Goal: Complete application form

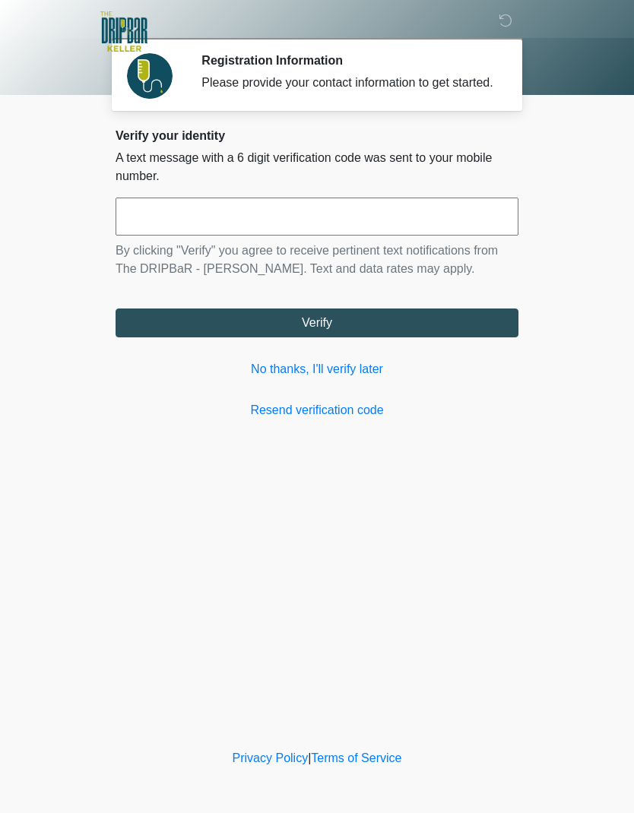
click at [305, 236] on input "text" at bounding box center [316, 217] width 403 height 38
type input "******"
click at [385, 337] on button "Verify" at bounding box center [316, 322] width 403 height 29
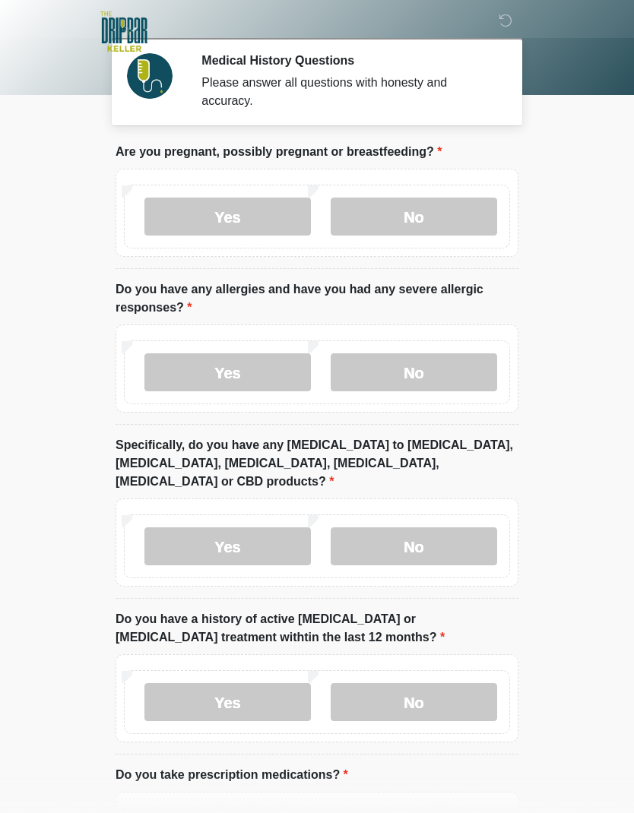
click at [447, 217] on label "No" at bounding box center [413, 217] width 166 height 38
click at [444, 362] on label "No" at bounding box center [413, 372] width 166 height 38
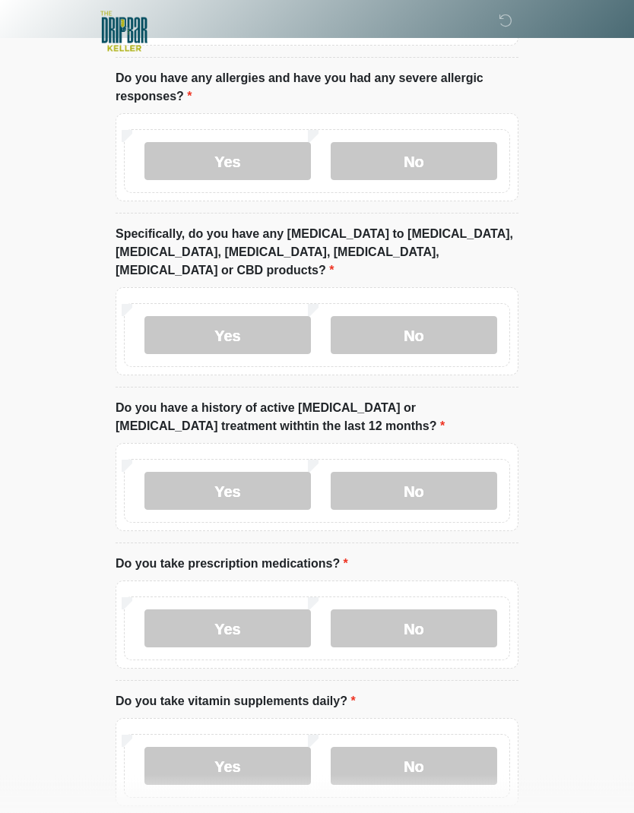
scroll to position [210, 0]
click at [442, 317] on label "No" at bounding box center [413, 336] width 166 height 38
click at [434, 473] on label "No" at bounding box center [413, 492] width 166 height 38
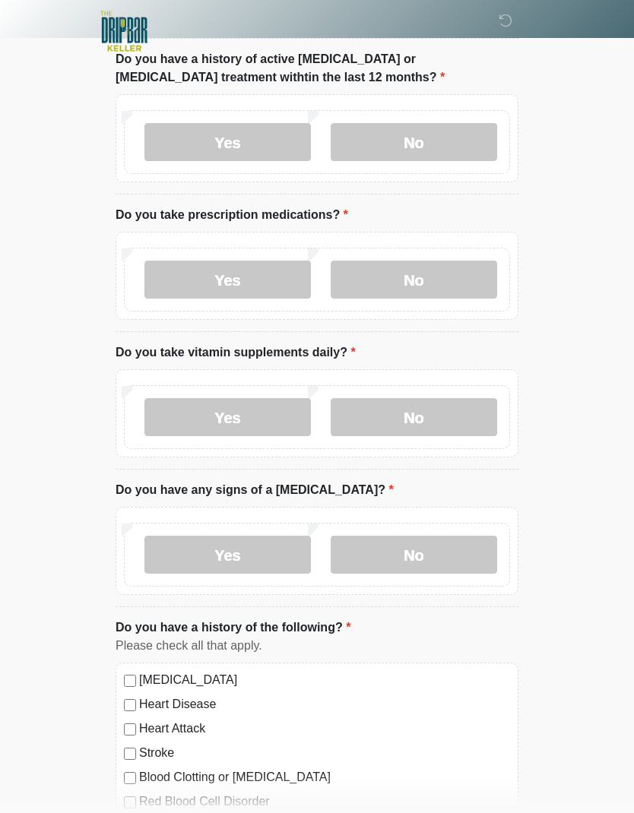
click at [257, 263] on label "Yes" at bounding box center [227, 280] width 166 height 38
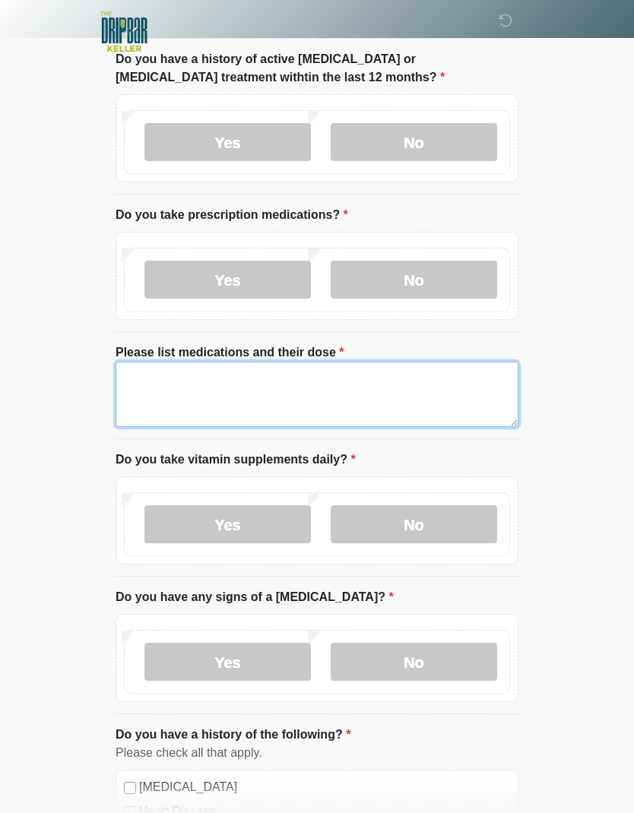
click at [258, 380] on textarea "Please list medications and their dose" at bounding box center [316, 394] width 403 height 65
type textarea "**********"
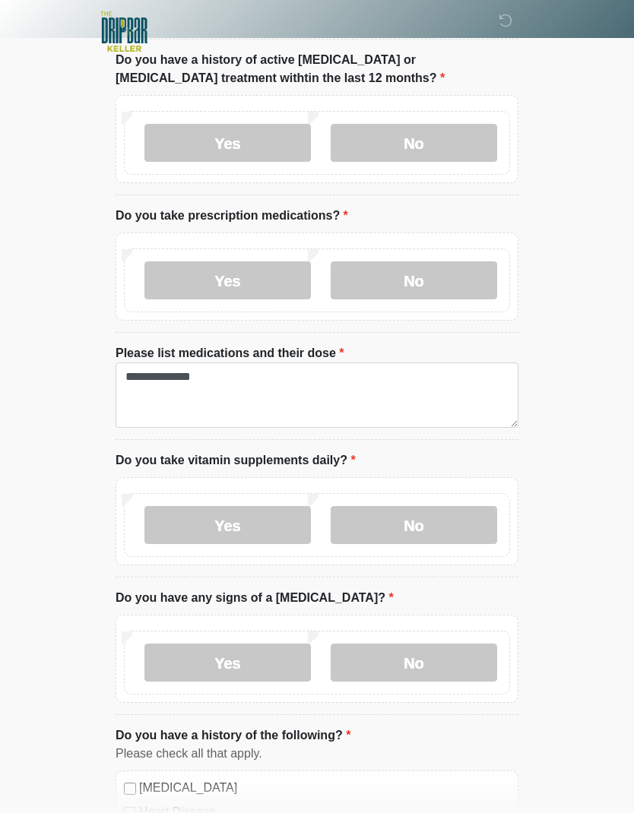
click at [260, 506] on label "Yes" at bounding box center [227, 525] width 166 height 38
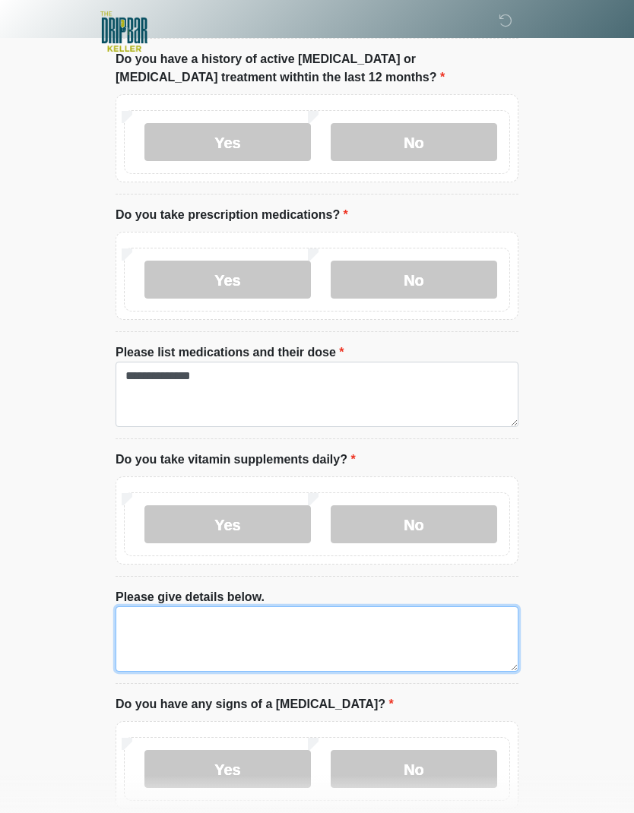
click at [365, 616] on textarea "Please give details below." at bounding box center [316, 638] width 403 height 65
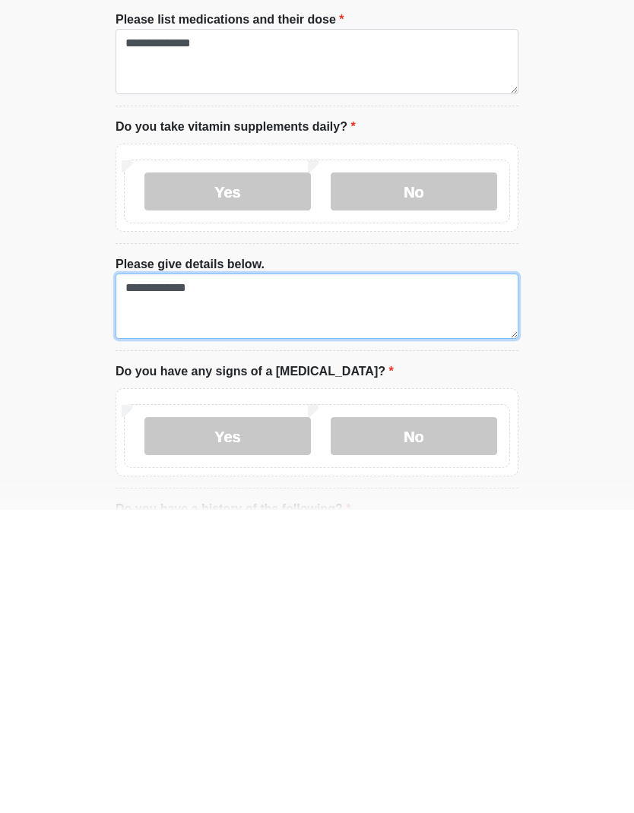
type textarea "**********"
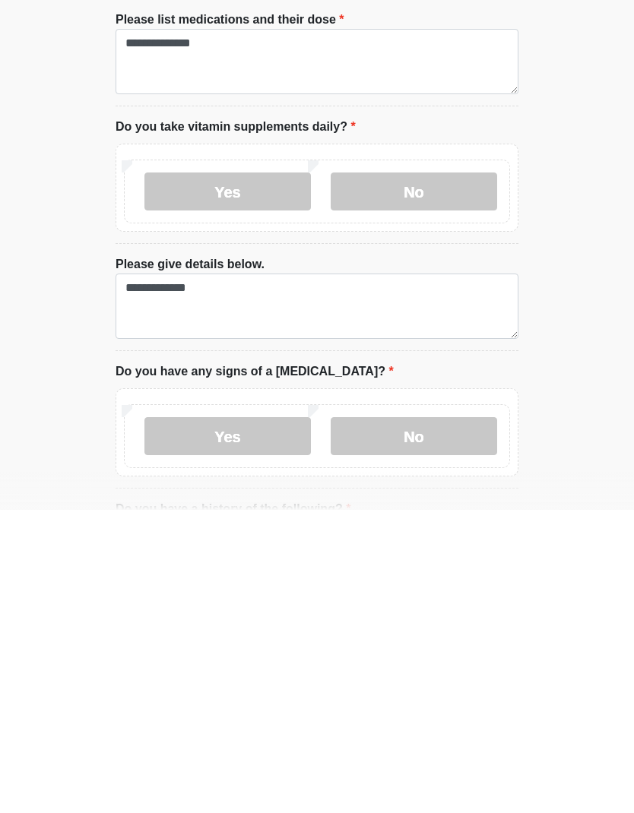
click at [407, 720] on label "No" at bounding box center [413, 739] width 166 height 38
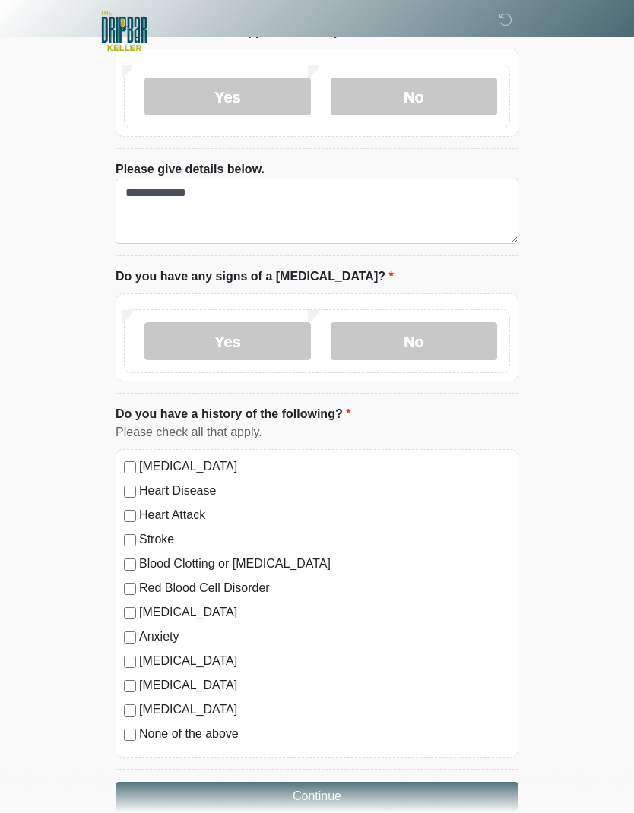
scroll to position [985, 0]
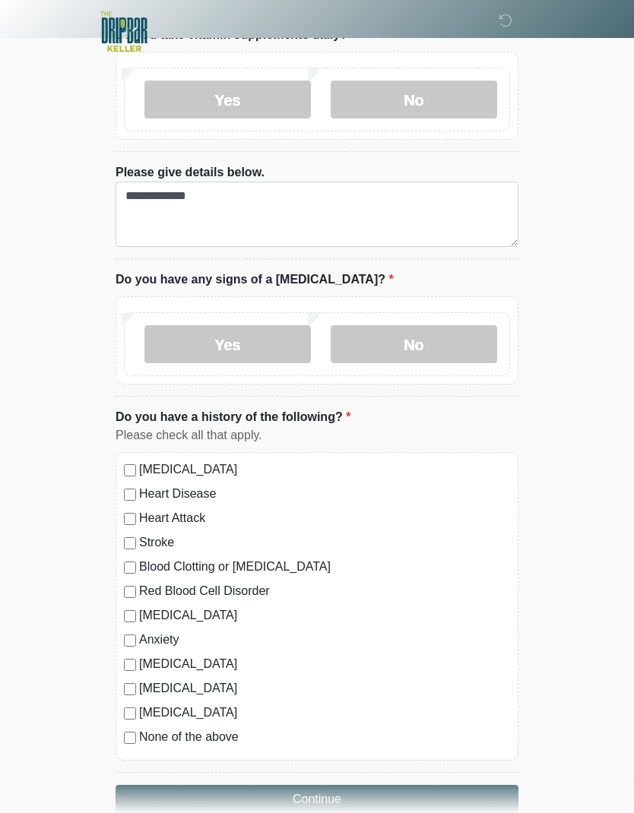
click at [366, 789] on button "Continue" at bounding box center [316, 799] width 403 height 29
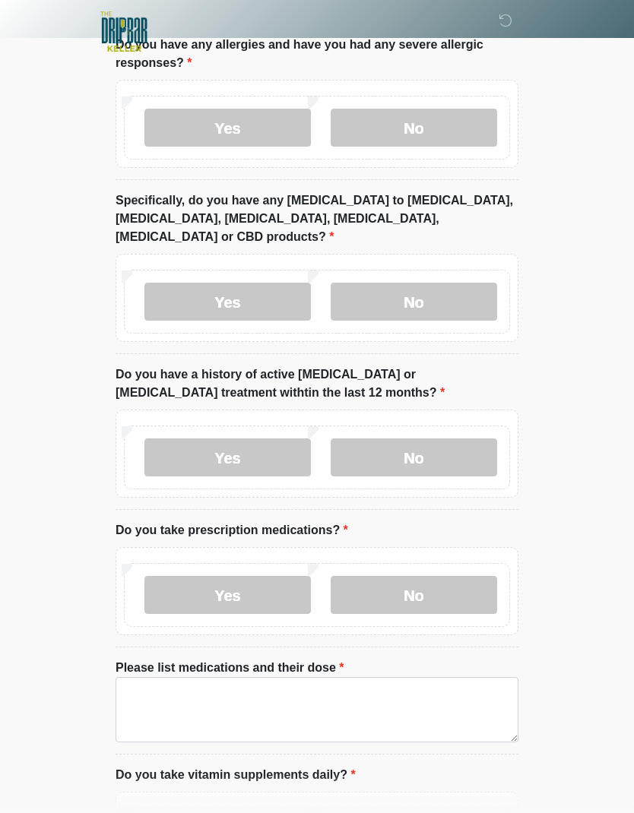
scroll to position [0, 0]
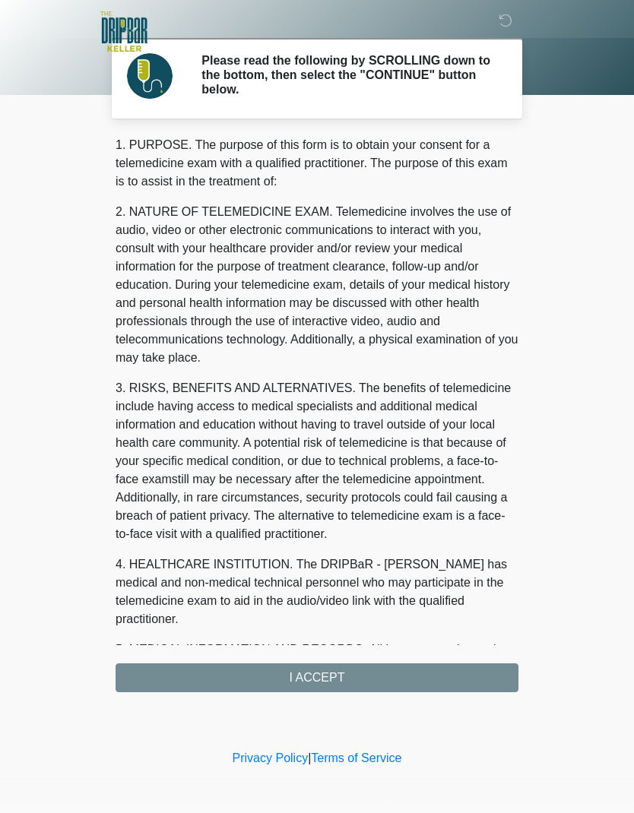
click at [400, 669] on div "1. PURPOSE. The purpose of this form is to obtain your consent for a telemedici…" at bounding box center [316, 414] width 403 height 556
click at [356, 678] on div "1. PURPOSE. The purpose of this form is to obtain your consent for a telemedici…" at bounding box center [316, 414] width 403 height 556
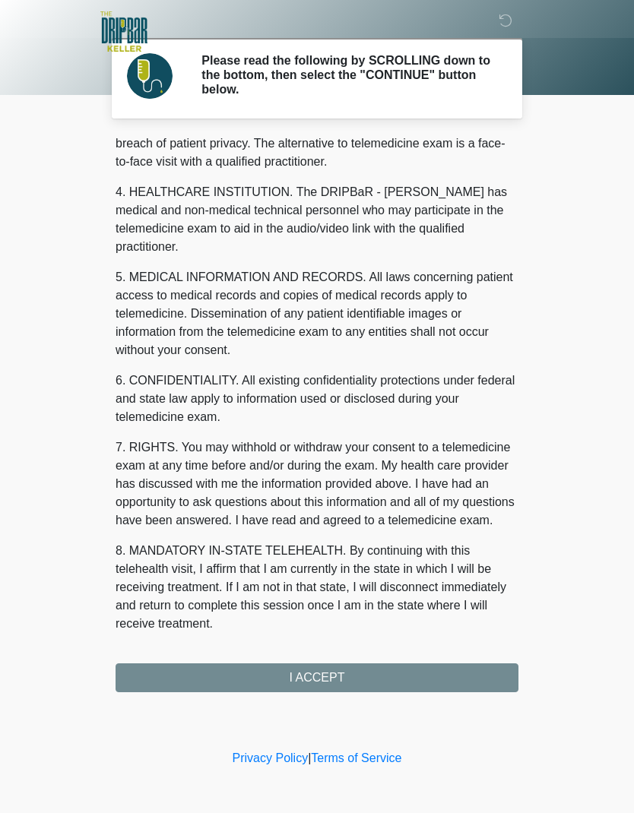
scroll to position [372, 0]
click at [349, 678] on button "I ACCEPT" at bounding box center [316, 677] width 403 height 29
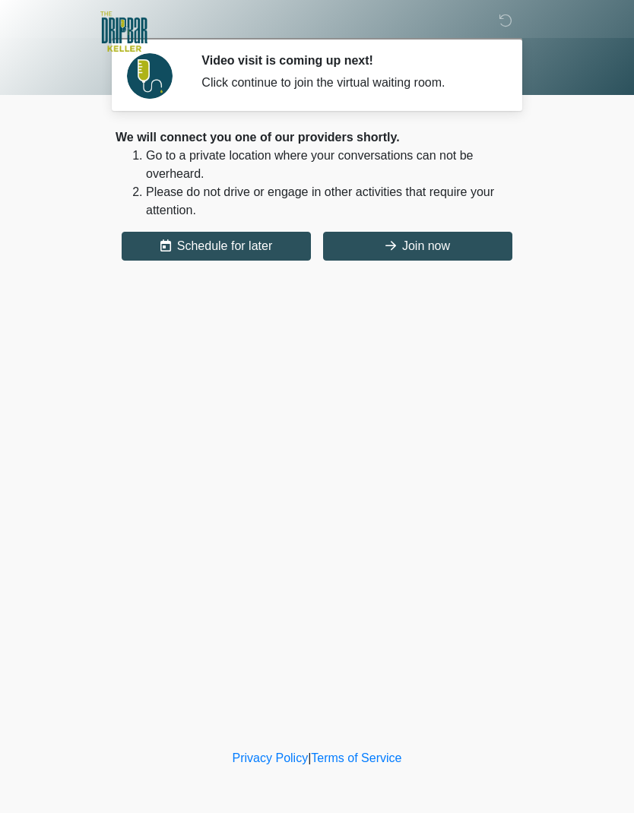
click at [440, 246] on button "Join now" at bounding box center [417, 246] width 189 height 29
